Goal: Communication & Community: Share content

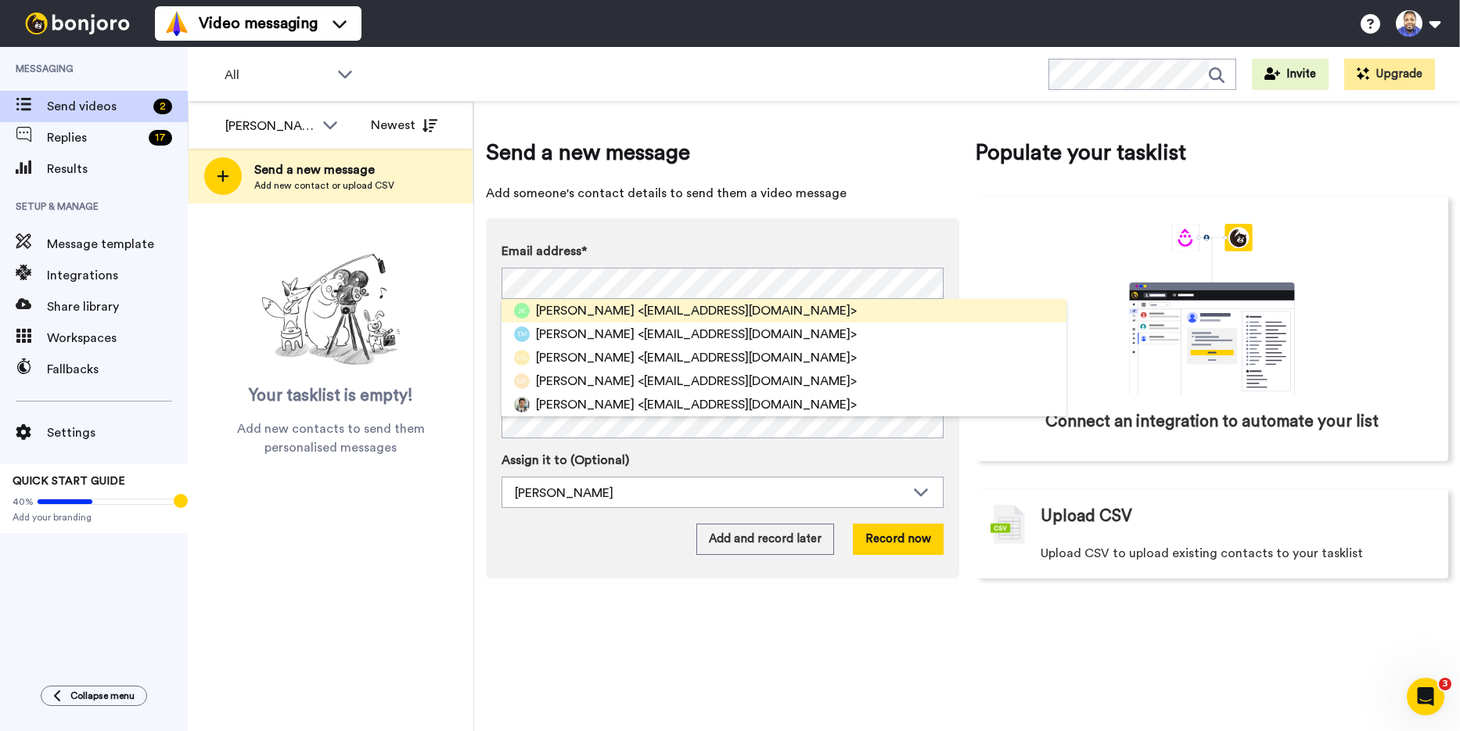
click at [747, 306] on span "<[EMAIL_ADDRESS][DOMAIN_NAME]>" at bounding box center [747, 310] width 219 height 19
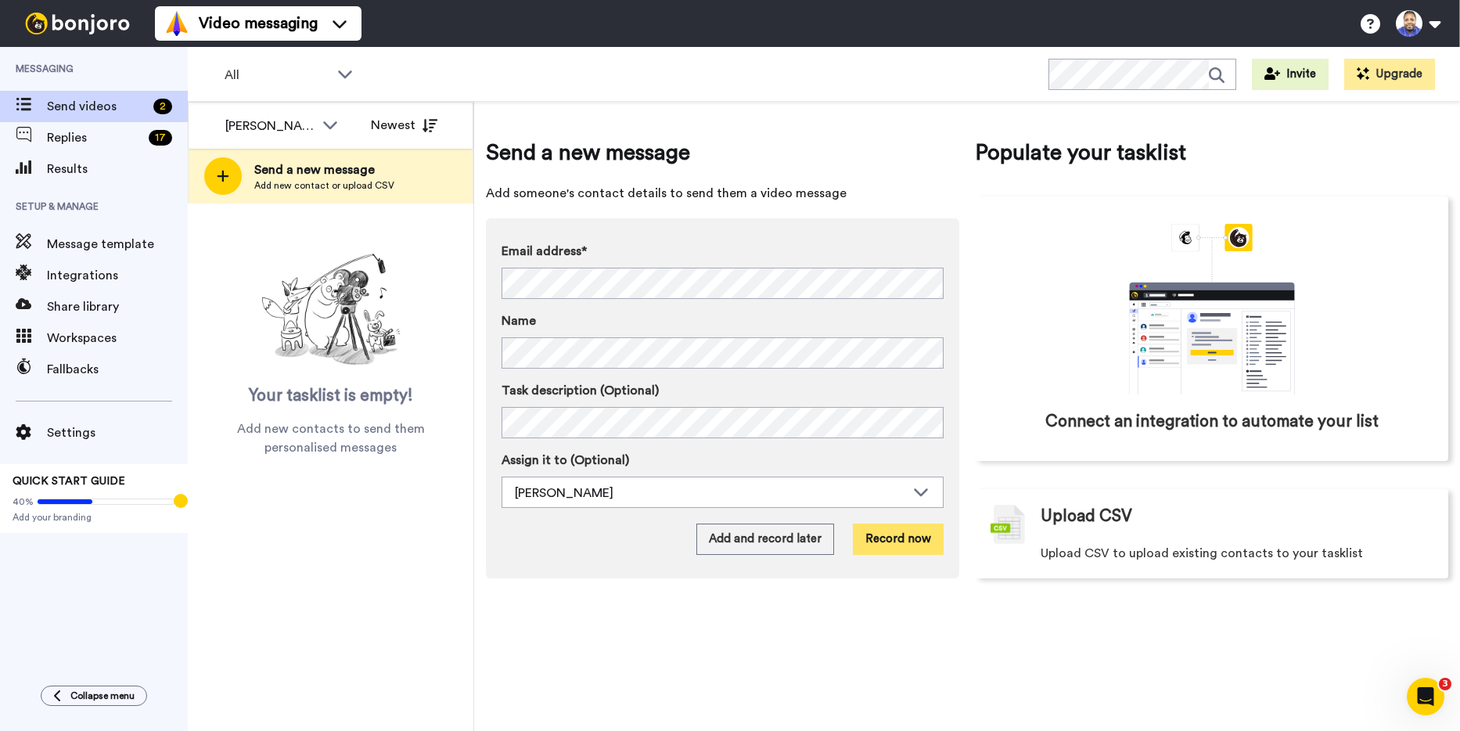
click at [904, 539] on button "Record now" at bounding box center [898, 538] width 91 height 31
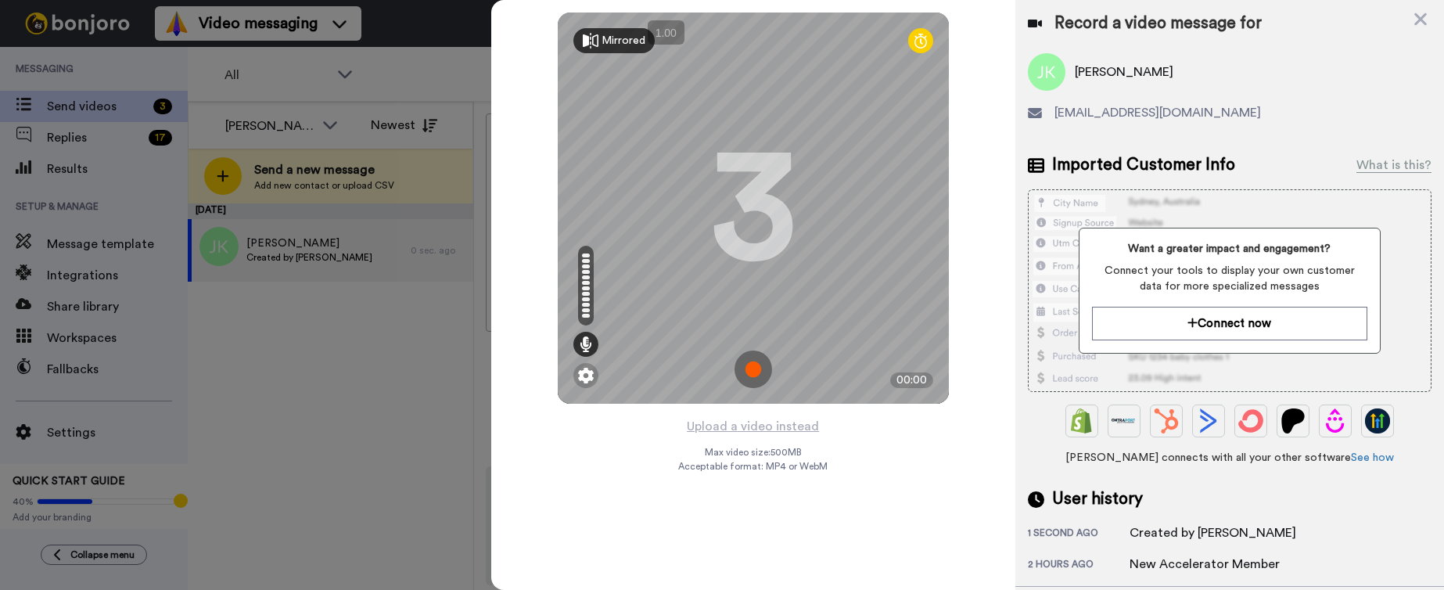
click at [607, 41] on div "Mirrored" at bounding box center [624, 41] width 44 height 16
click at [761, 366] on img at bounding box center [754, 370] width 38 height 38
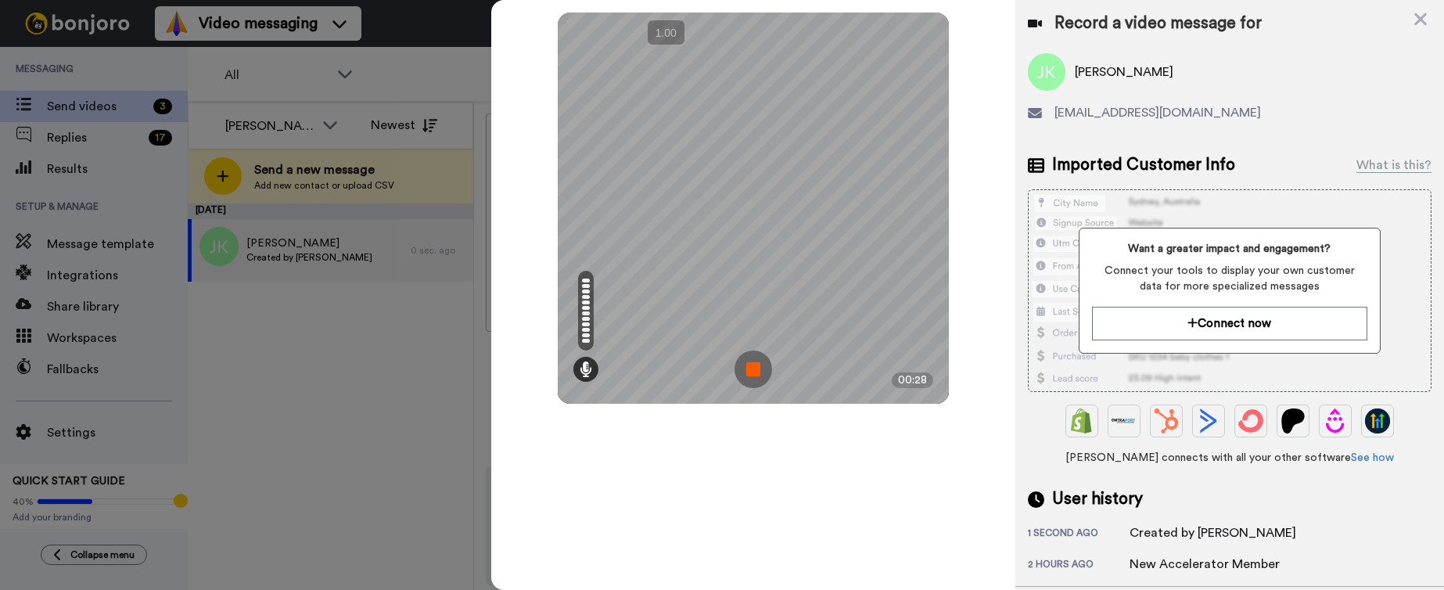
click at [761, 366] on img at bounding box center [754, 370] width 38 height 38
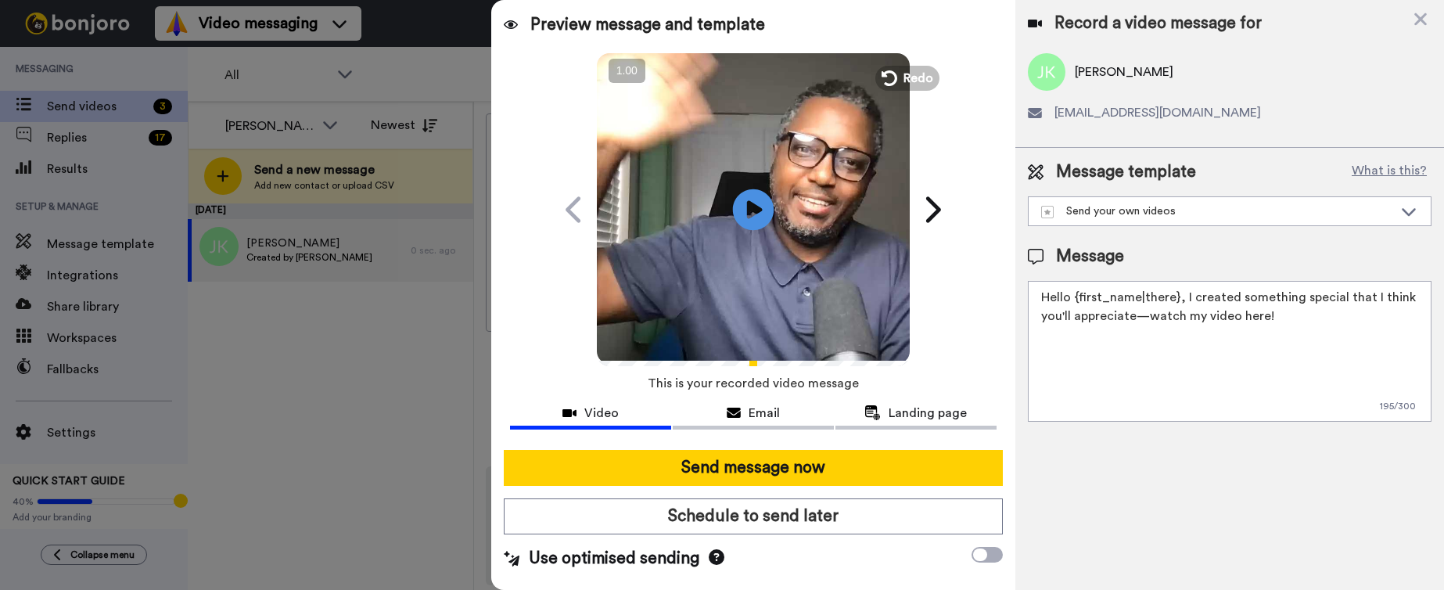
click at [758, 205] on icon at bounding box center [752, 209] width 41 height 41
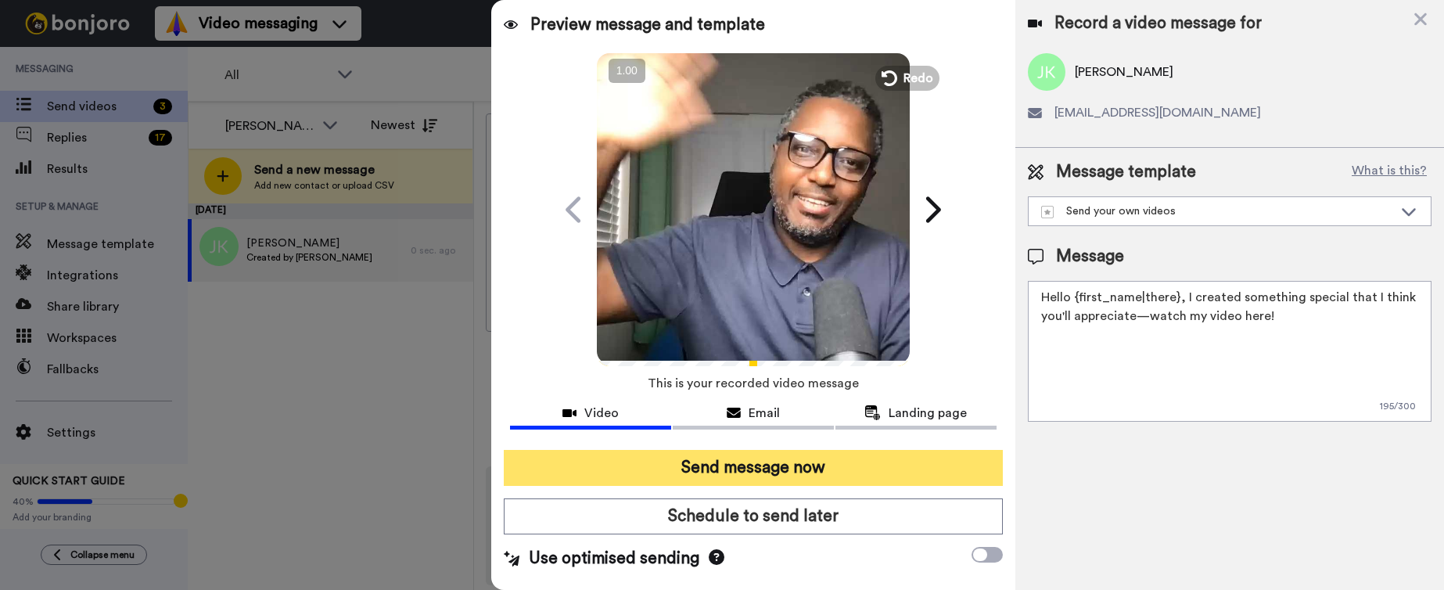
click at [755, 466] on button "Send message now" at bounding box center [753, 468] width 499 height 36
